Goal: Task Accomplishment & Management: Complete application form

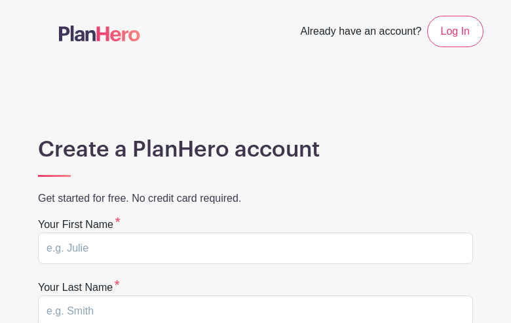
type input "WnCgZTLUYzpRjfaj"
type input "KuofPjSENKDlCMj"
type input "jtmuir93@gmail.com"
